Goal: Task Accomplishment & Management: Complete application form

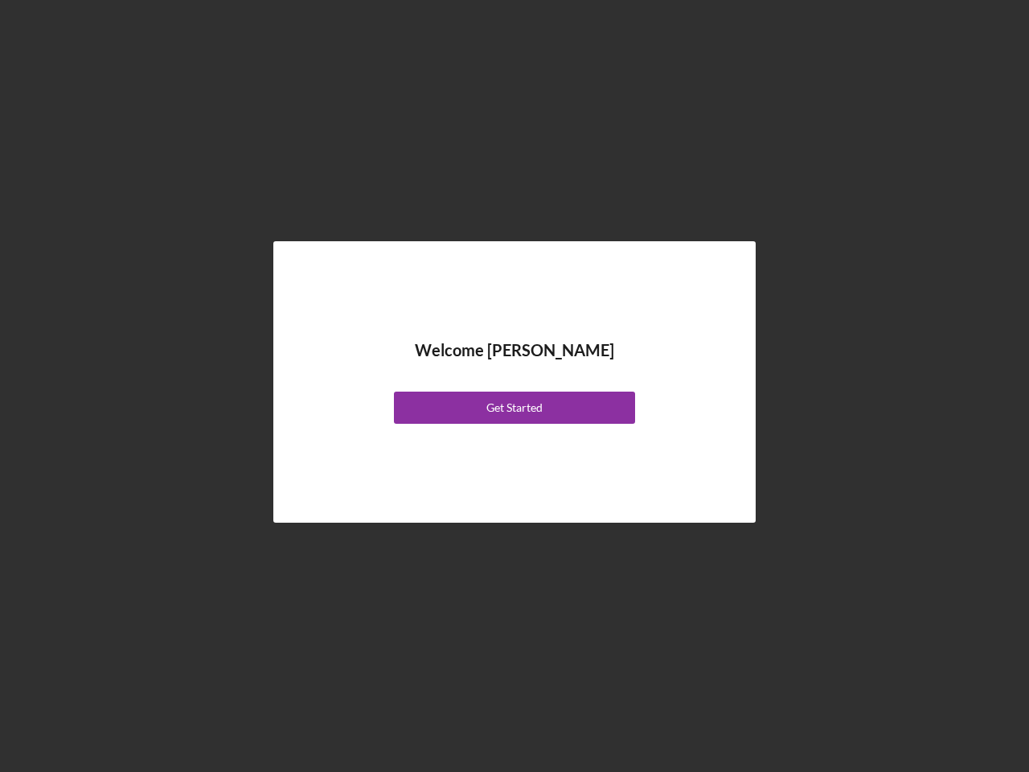
click at [514, 386] on div "Welcome [PERSON_NAME] Get Started" at bounding box center [514, 381] width 402 height 201
click at [514, 407] on div "Get Started" at bounding box center [514, 407] width 56 height 32
